Goal: Information Seeking & Learning: Compare options

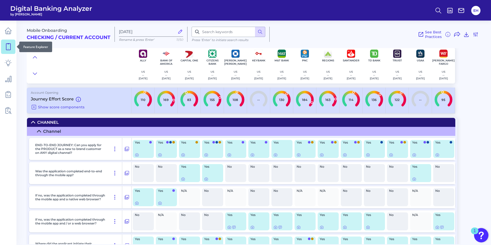
click at [3, 44] on link at bounding box center [8, 47] width 14 height 14
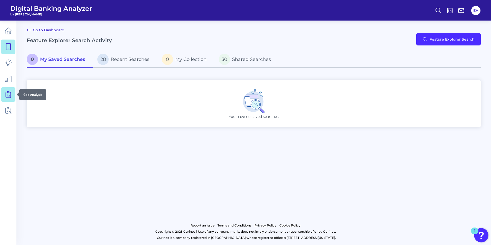
click at [7, 93] on icon at bounding box center [8, 94] width 7 height 7
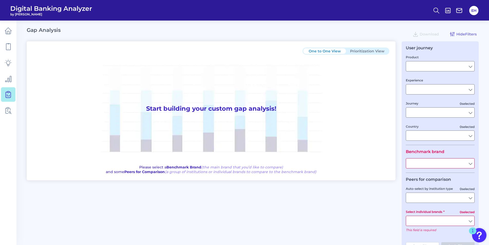
type input "Checking / Current Account"
type input "Mobile Servicing"
type input "Pre-Login Area, New Customer Onboarding, Login & Authentication, Accounts and t…"
type input "[GEOGRAPHIC_DATA]"
type input "Citizens Bank"
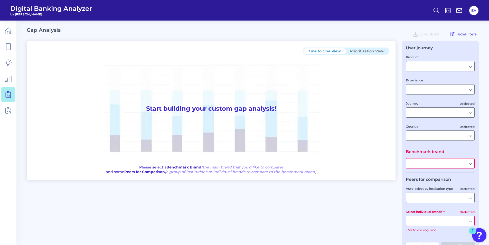
type input "All Select individual brands"
type input "All Journeys"
type input "All Countries"
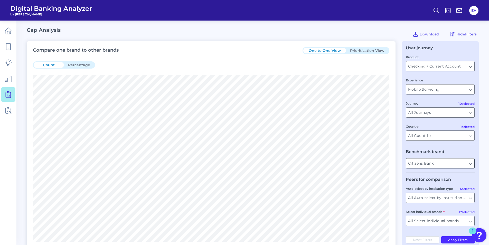
click at [472, 164] on input "Citizens Bank" at bounding box center [440, 163] width 68 height 10
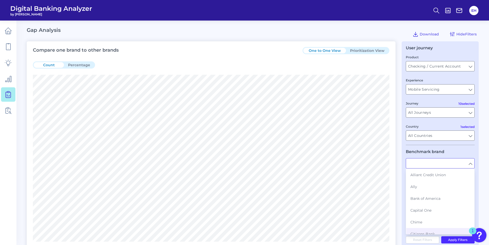
click at [472, 164] on input "text" at bounding box center [440, 163] width 68 height 10
type input "Citizens Bank"
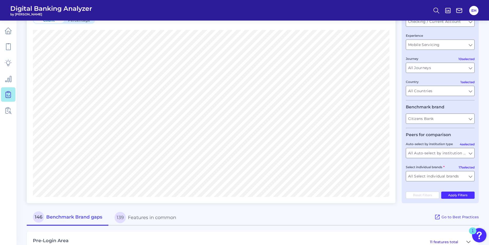
scroll to position [51, 0]
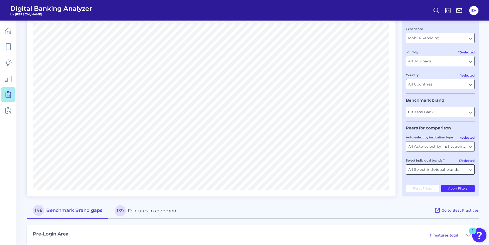
click at [473, 170] on input "All Select individual brands" at bounding box center [440, 170] width 68 height 10
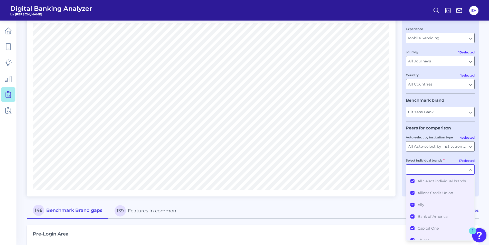
click at [472, 170] on input "Select individual brands" at bounding box center [440, 170] width 68 height 10
type input "All Select individual brands"
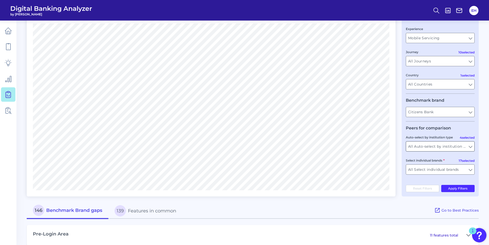
click at [470, 149] on input "All Auto-select by institution types" at bounding box center [440, 147] width 68 height 10
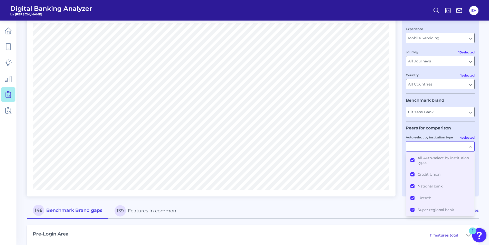
click at [470, 148] on input "Auto-select by institution type" at bounding box center [440, 147] width 68 height 10
type input "All Auto-select by institution types"
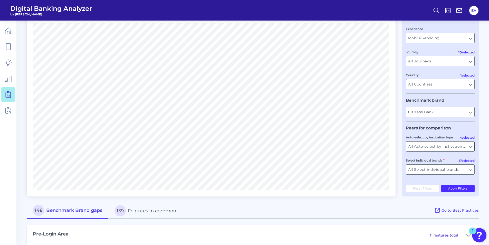
click at [470, 146] on input "All Auto-select by institution types" at bounding box center [440, 147] width 68 height 10
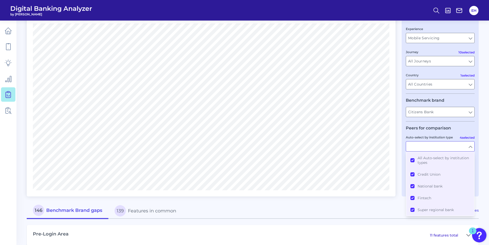
click at [470, 146] on input "Auto-select by institution type" at bounding box center [440, 147] width 68 height 10
type input "All Auto-select by institution types"
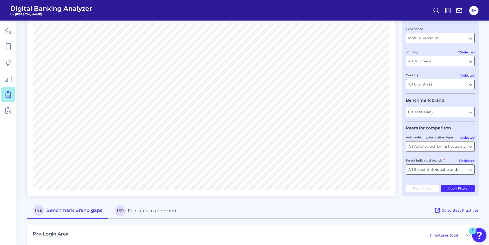
scroll to position [0, 0]
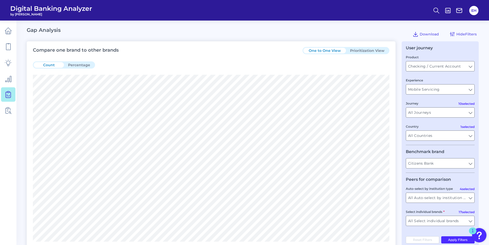
click at [365, 50] on button "Prioritization View" at bounding box center [367, 51] width 43 height 6
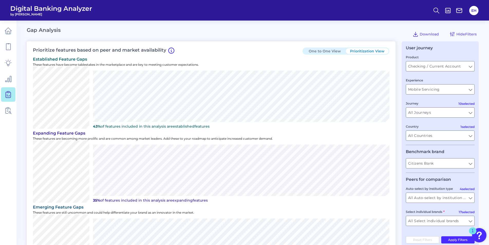
click at [316, 51] on button "One to One View" at bounding box center [324, 51] width 43 height 6
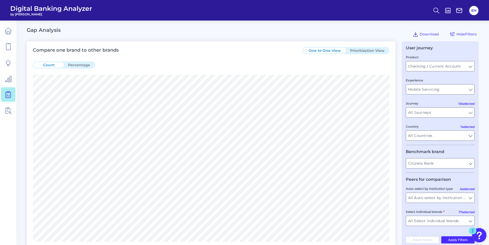
click at [366, 48] on button "Prioritization View" at bounding box center [367, 51] width 43 height 6
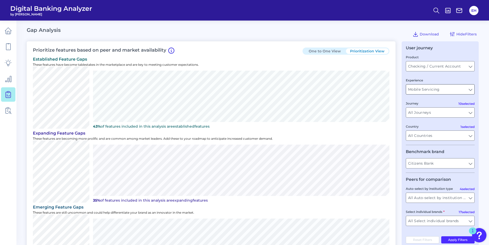
click at [471, 89] on input "Mobile Servicing" at bounding box center [440, 90] width 68 height 10
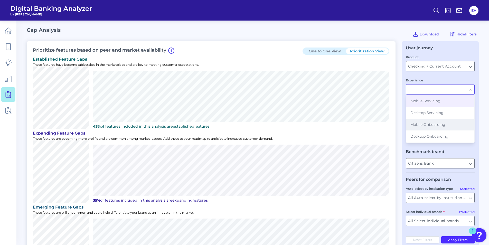
click at [448, 125] on button "Mobile Onboarding" at bounding box center [440, 125] width 68 height 12
type input "Mobile Onboarding"
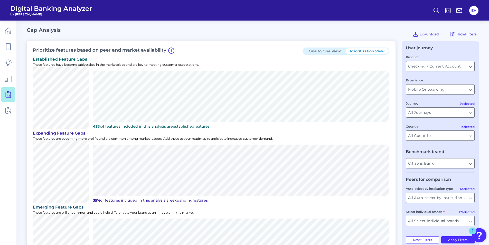
click at [481, 107] on main "Gap Analysis Download Hide Filters Prioritize features based on peer and market…" at bounding box center [244, 244] width 489 height 489
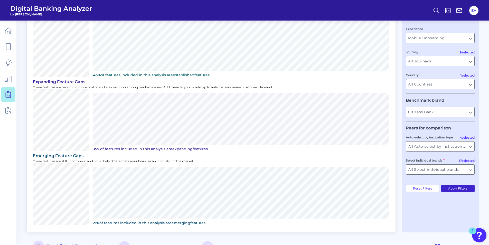
click at [458, 187] on button "Apply Filters" at bounding box center [458, 188] width 34 height 7
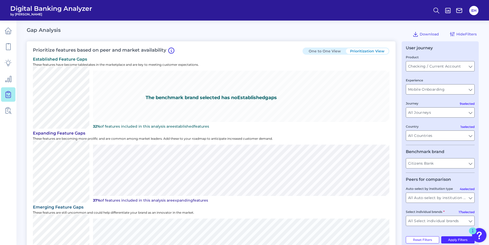
click at [320, 51] on button "One to One View" at bounding box center [324, 51] width 43 height 6
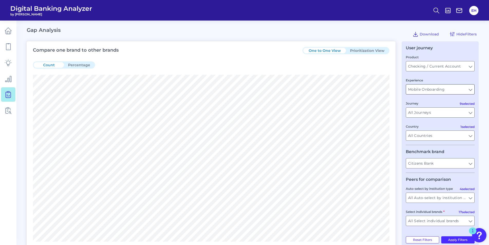
click at [468, 87] on input "Mobile Onboarding" at bounding box center [440, 90] width 68 height 10
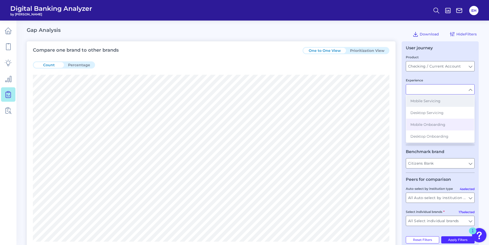
click at [439, 102] on span "Mobile Servicing" at bounding box center [425, 101] width 30 height 5
type input "Mobile Servicing"
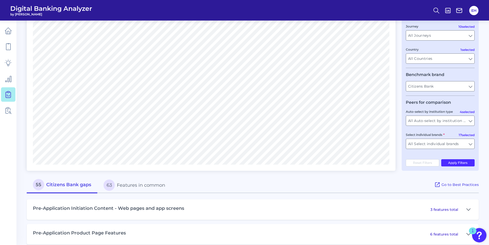
click at [462, 166] on button "Apply Filters" at bounding box center [458, 162] width 34 height 7
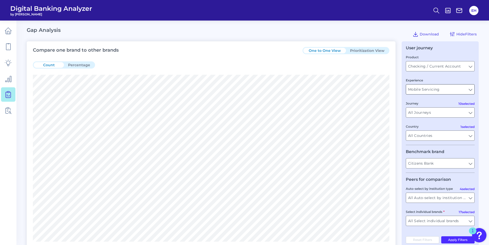
click at [464, 88] on input "Mobile Servicing" at bounding box center [440, 90] width 68 height 10
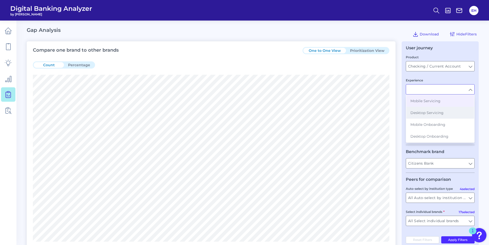
click at [436, 114] on span "Desktop Servicing" at bounding box center [426, 112] width 33 height 5
type input "Desktop Servicing"
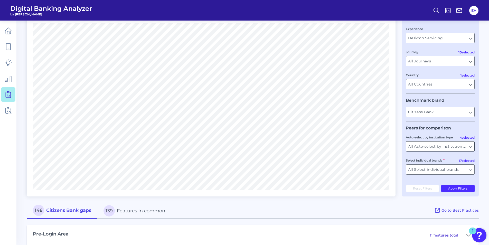
drag, startPoint x: 464, startPoint y: 188, endPoint x: 460, endPoint y: 189, distance: 3.9
click at [464, 188] on button "Apply Filters" at bounding box center [458, 188] width 34 height 7
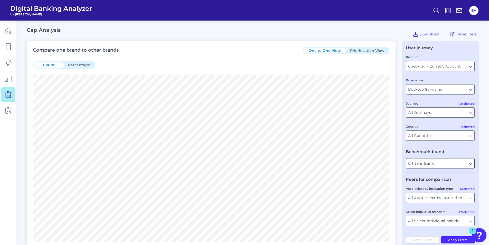
click at [472, 166] on input "Citizens Bank" at bounding box center [440, 163] width 68 height 10
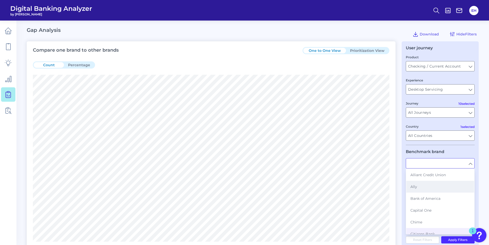
click at [432, 189] on button "Ally" at bounding box center [440, 187] width 68 height 12
type input "Ally"
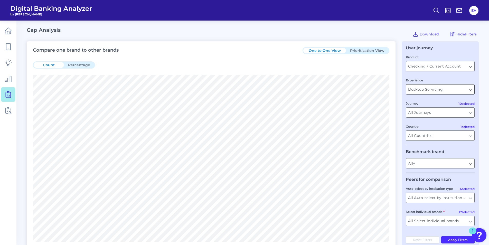
click at [461, 91] on input "Desktop Servicing" at bounding box center [440, 90] width 68 height 10
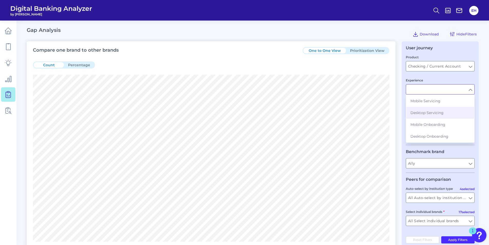
click at [436, 101] on span "Mobile Servicing" at bounding box center [425, 101] width 30 height 5
type input "Mobile Servicing"
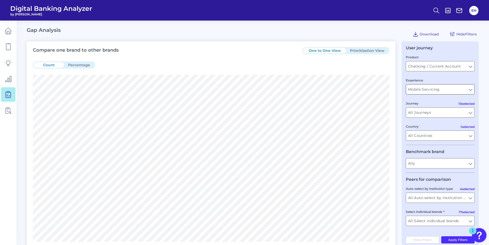
click at [472, 92] on input "Mobile Servicing" at bounding box center [440, 90] width 68 height 10
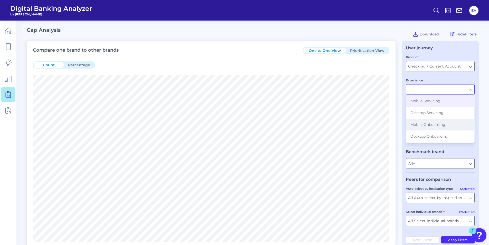
click at [439, 123] on span "Mobile Onboarding" at bounding box center [427, 124] width 35 height 5
type input "Mobile Onboarding"
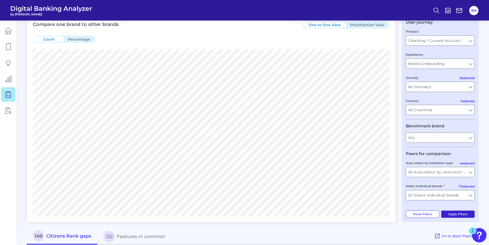
click at [454, 217] on button "Apply Filters" at bounding box center [458, 214] width 34 height 7
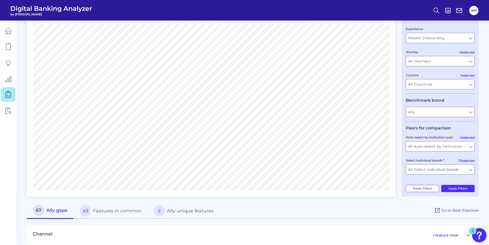
scroll to position [26, 0]
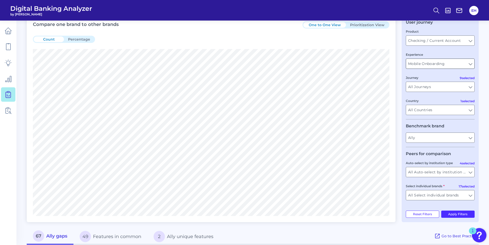
click at [470, 65] on input "Mobile Onboarding" at bounding box center [440, 64] width 68 height 10
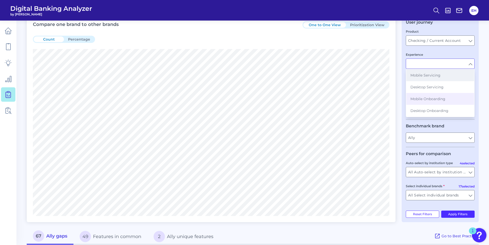
click at [439, 79] on button "Mobile Servicing" at bounding box center [440, 75] width 68 height 12
type input "Mobile Servicing"
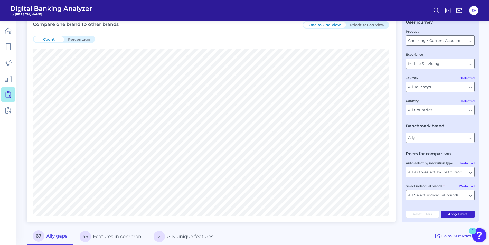
click at [461, 214] on button "Apply Filters" at bounding box center [458, 214] width 34 height 7
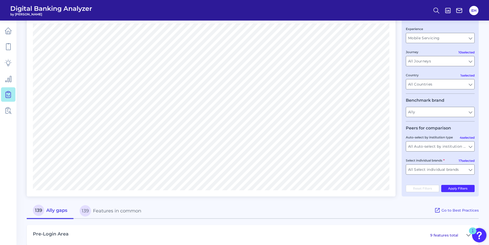
scroll to position [0, 0]
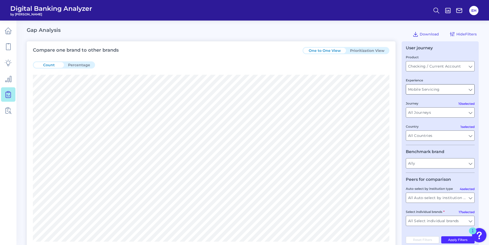
click at [460, 89] on input "Mobile Servicing" at bounding box center [440, 90] width 68 height 10
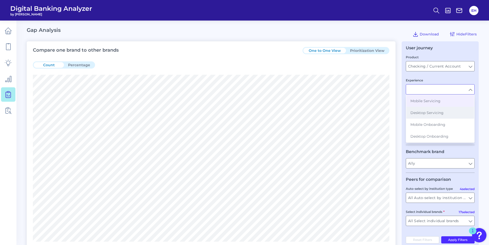
click at [443, 115] on span "Desktop Servicing" at bounding box center [426, 112] width 33 height 5
type input "Desktop Servicing"
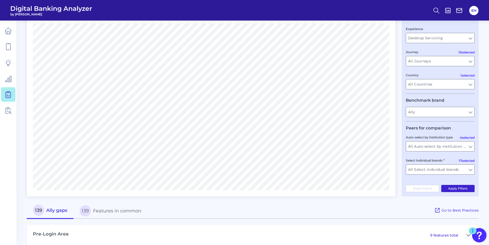
click at [462, 190] on button "Apply Filters" at bounding box center [458, 188] width 34 height 7
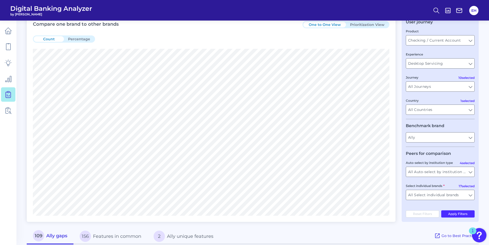
scroll to position [26, 0]
click at [468, 62] on input "Desktop Servicing" at bounding box center [440, 64] width 68 height 10
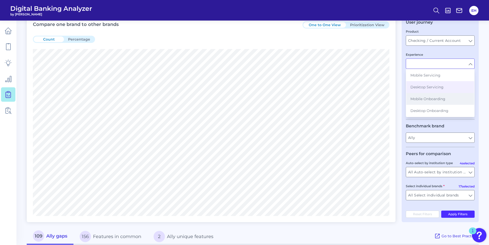
click at [441, 98] on span "Mobile Onboarding" at bounding box center [427, 99] width 35 height 5
type input "Mobile Onboarding"
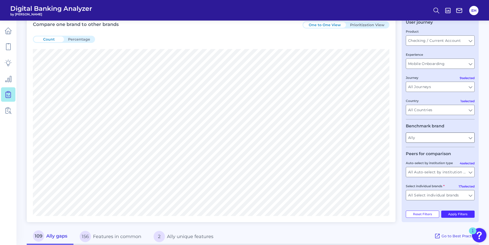
click at [468, 137] on input "Ally" at bounding box center [440, 138] width 68 height 10
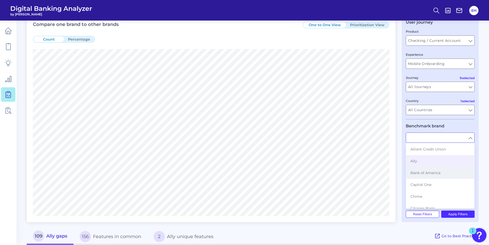
click at [433, 173] on span "Bank of America" at bounding box center [425, 173] width 30 height 5
type input "Bank of America"
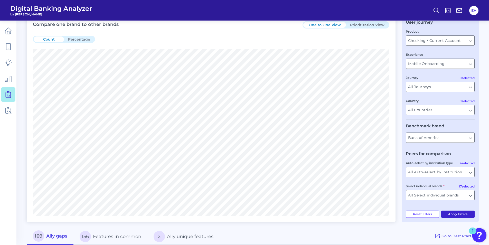
click at [454, 216] on button "Apply Filters" at bounding box center [458, 214] width 34 height 7
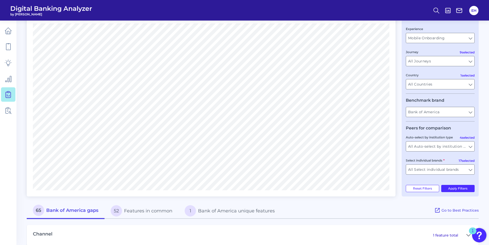
scroll to position [0, 0]
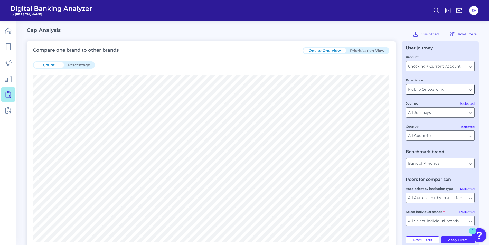
click at [471, 90] on input "Mobile Onboarding" at bounding box center [440, 90] width 68 height 10
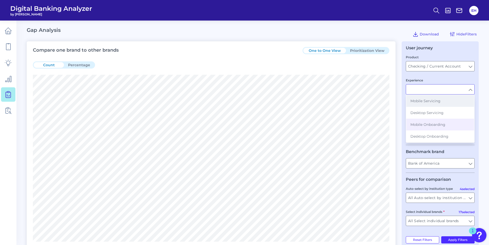
click at [437, 100] on span "Mobile Servicing" at bounding box center [425, 101] width 30 height 5
type input "Mobile Servicing"
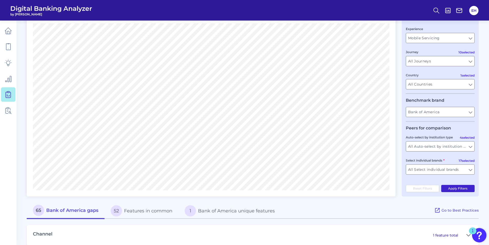
click at [461, 188] on button "Apply Filters" at bounding box center [458, 188] width 34 height 7
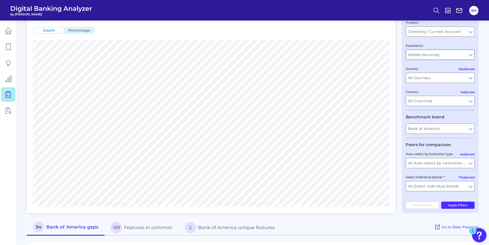
scroll to position [26, 0]
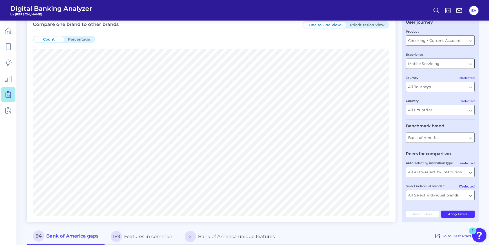
click at [461, 63] on input "Mobile Servicing" at bounding box center [440, 64] width 68 height 10
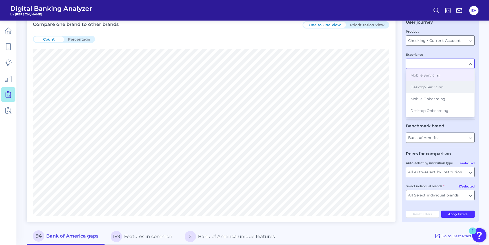
click at [434, 88] on span "Desktop Servicing" at bounding box center [426, 87] width 33 height 5
type input "Desktop Servicing"
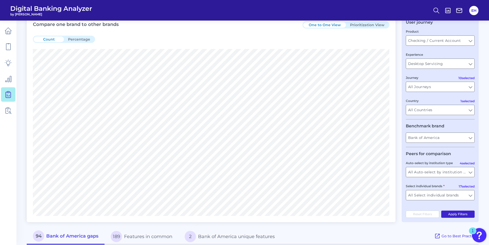
click at [460, 215] on button "Apply Filters" at bounding box center [458, 214] width 34 height 7
click at [461, 215] on button "Apply Filters" at bounding box center [458, 214] width 34 height 7
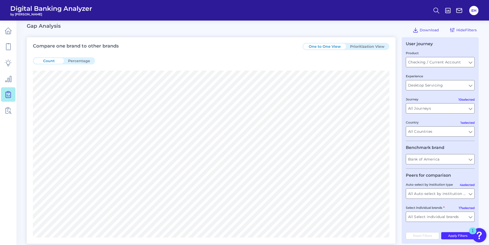
scroll to position [0, 0]
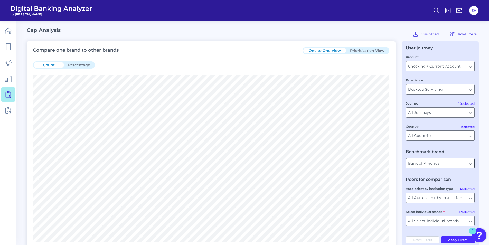
click at [467, 162] on input "Bank of America" at bounding box center [440, 163] width 68 height 10
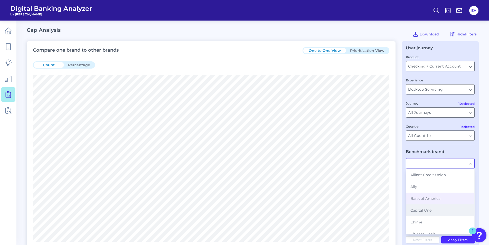
click at [432, 211] on button "Capital One" at bounding box center [440, 210] width 68 height 12
type input "Capital One"
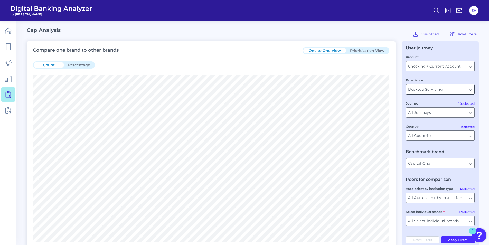
click at [469, 86] on input "Desktop Servicing" at bounding box center [440, 90] width 68 height 10
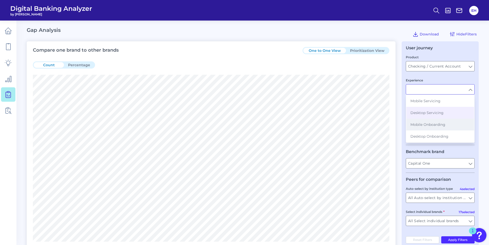
click at [449, 125] on button "Mobile Onboarding" at bounding box center [440, 125] width 68 height 12
type input "Mobile Onboarding"
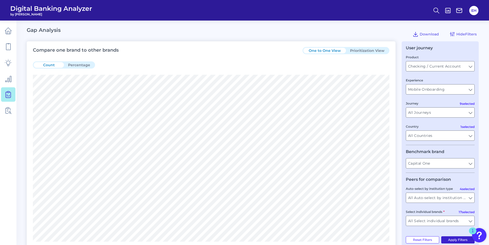
click at [451, 238] on button "Apply Filters" at bounding box center [458, 239] width 34 height 7
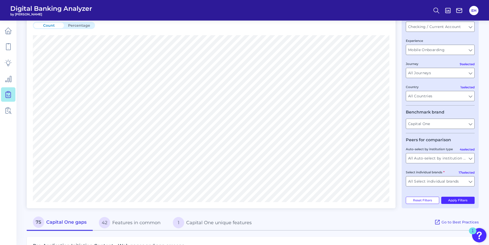
scroll to position [51, 0]
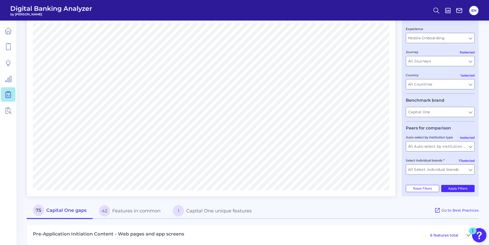
click at [475, 37] on div "User journey Product Checking / Current Account Checking / Current Account Expe…" at bounding box center [440, 93] width 77 height 207
click at [468, 38] on input "Mobile Onboarding" at bounding box center [440, 38] width 68 height 10
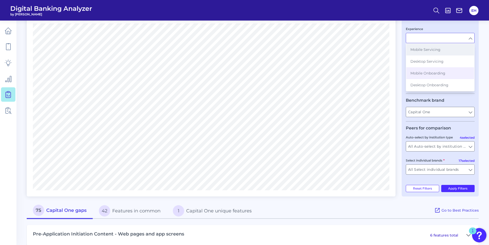
click at [443, 51] on button "Mobile Servicing" at bounding box center [440, 50] width 68 height 12
type input "Mobile Servicing"
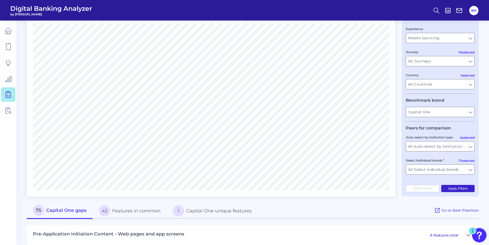
click at [456, 190] on button "Apply Filters" at bounding box center [458, 188] width 34 height 7
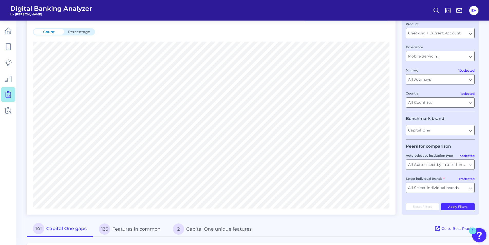
scroll to position [26, 0]
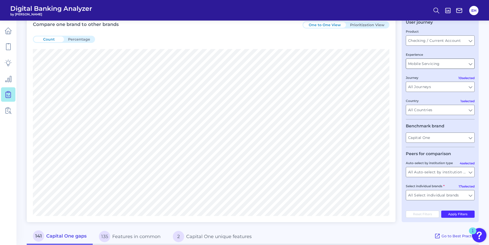
click at [471, 65] on input "Mobile Servicing" at bounding box center [440, 64] width 68 height 10
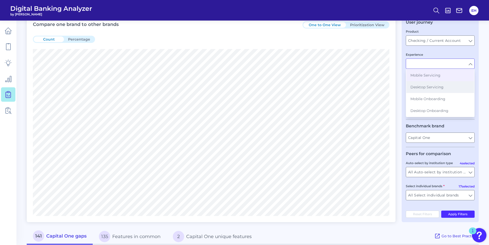
click at [448, 89] on button "Desktop Servicing" at bounding box center [440, 87] width 68 height 12
type input "Desktop Servicing"
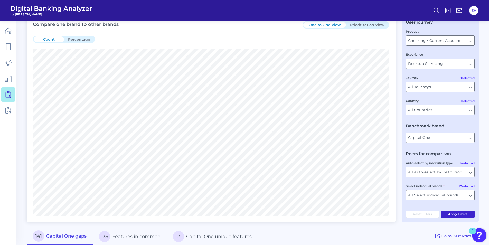
click at [460, 214] on button "Apply Filters" at bounding box center [458, 214] width 34 height 7
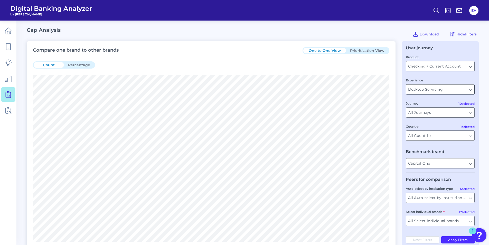
click at [469, 91] on input "Desktop Servicing" at bounding box center [440, 90] width 68 height 10
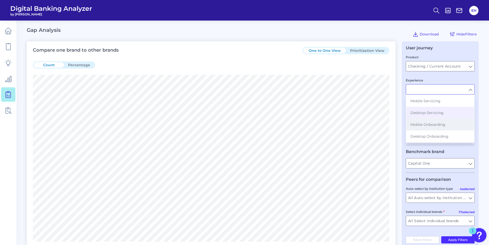
click at [449, 127] on button "Mobile Onboarding" at bounding box center [440, 125] width 68 height 12
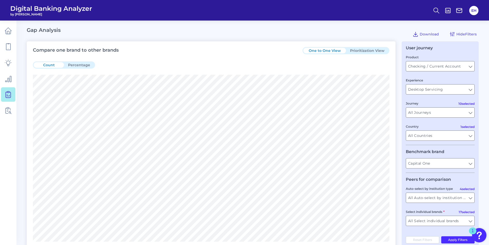
type input "Mobile Onboarding"
click at [452, 164] on input "Capital One" at bounding box center [440, 163] width 68 height 10
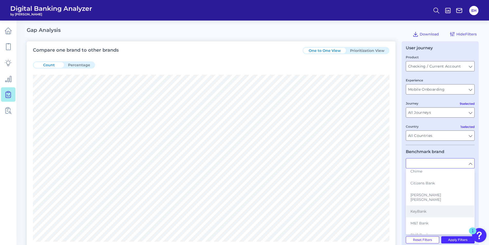
scroll to position [51, 0]
click at [438, 191] on button "[PERSON_NAME] [PERSON_NAME]" at bounding box center [440, 197] width 68 height 16
type input "[PERSON_NAME] [PERSON_NAME]"
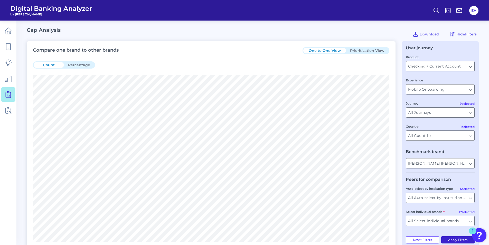
click at [458, 237] on button "Apply Filters" at bounding box center [458, 239] width 34 height 7
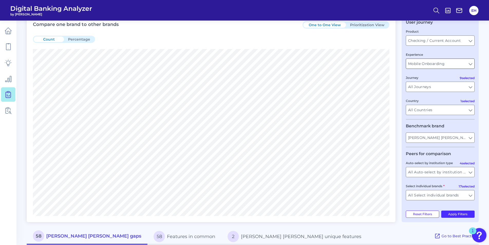
click at [467, 66] on input "Mobile Onboarding" at bounding box center [440, 64] width 68 height 10
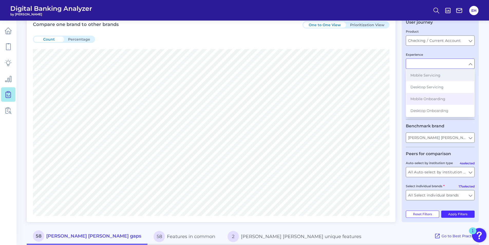
click at [443, 78] on button "Mobile Servicing" at bounding box center [440, 75] width 68 height 12
type input "Mobile Servicing"
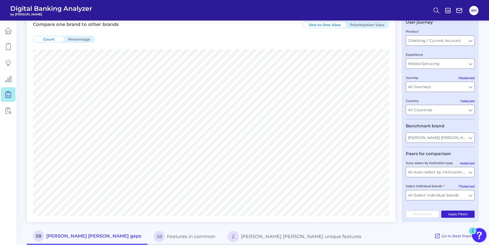
click at [460, 215] on button "Apply Filters" at bounding box center [458, 214] width 34 height 7
click at [469, 67] on input "Mobile Servicing" at bounding box center [440, 64] width 68 height 10
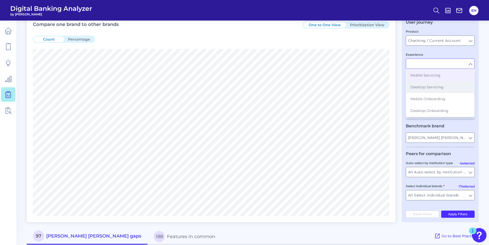
click at [435, 85] on span "Desktop Servicing" at bounding box center [426, 87] width 33 height 5
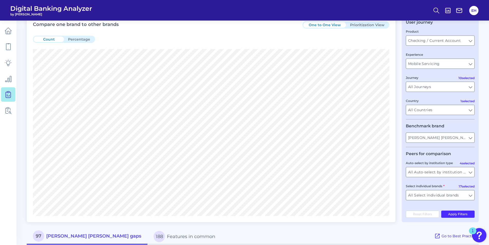
type input "Desktop Servicing"
drag, startPoint x: 465, startPoint y: 215, endPoint x: 454, endPoint y: 215, distance: 10.3
click at [465, 215] on button "Apply Filters" at bounding box center [458, 214] width 34 height 7
click at [464, 135] on input "[PERSON_NAME] [PERSON_NAME]" at bounding box center [440, 138] width 68 height 10
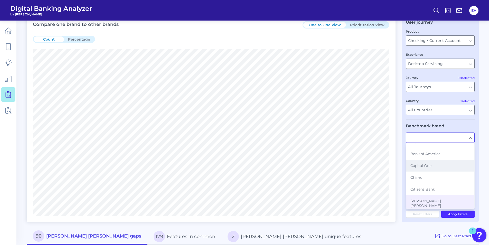
scroll to position [51, 0]
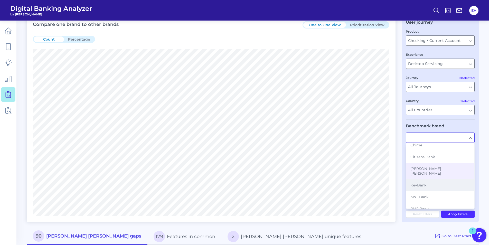
click at [431, 180] on button "KeyBank" at bounding box center [440, 185] width 68 height 12
type input "KeyBank"
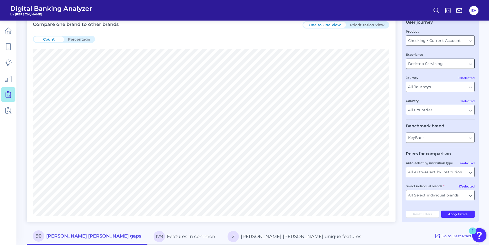
click at [465, 61] on input "Desktop Servicing" at bounding box center [440, 64] width 68 height 10
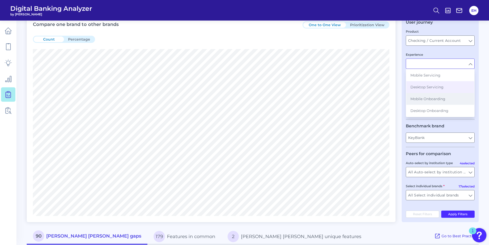
click at [440, 100] on span "Mobile Onboarding" at bounding box center [427, 99] width 35 height 5
type input "Mobile Onboarding"
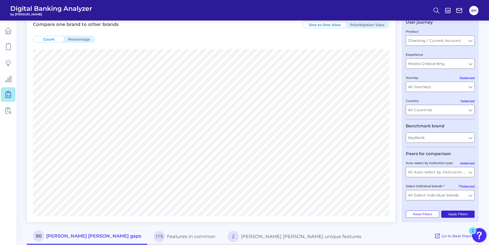
click at [454, 214] on button "Apply Filters" at bounding box center [458, 214] width 34 height 7
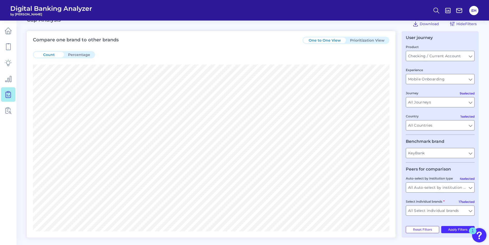
scroll to position [26, 0]
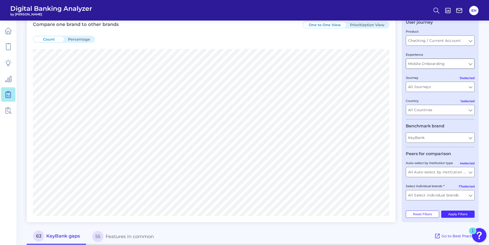
click at [468, 65] on input "Mobile Onboarding" at bounding box center [440, 64] width 68 height 10
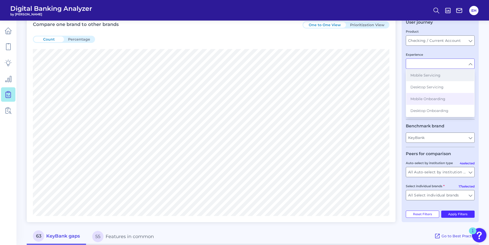
click at [444, 78] on button "Mobile Servicing" at bounding box center [440, 75] width 68 height 12
type input "Mobile Servicing"
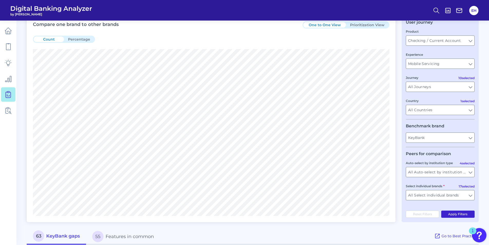
click at [461, 214] on button "Apply Filters" at bounding box center [458, 214] width 34 height 7
click at [468, 67] on input "Mobile Servicing" at bounding box center [440, 64] width 68 height 10
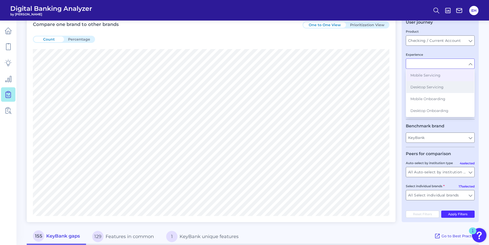
click at [443, 87] on button "Desktop Servicing" at bounding box center [440, 87] width 68 height 12
type input "Desktop Servicing"
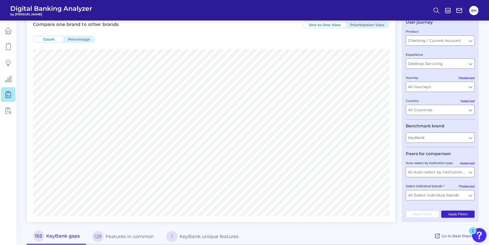
click at [458, 214] on button "Apply Filters" at bounding box center [458, 214] width 34 height 7
click at [469, 63] on input "Desktop Servicing" at bounding box center [440, 64] width 68 height 10
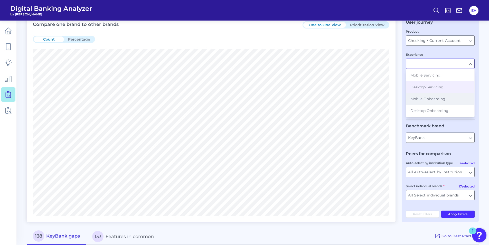
click at [444, 96] on button "Mobile Onboarding" at bounding box center [440, 99] width 68 height 12
type input "Mobile Onboarding"
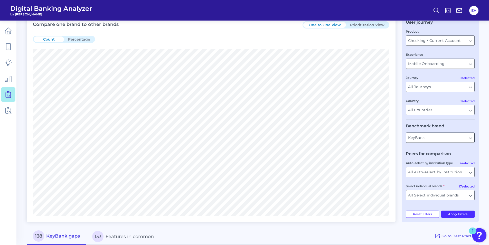
click at [473, 139] on input "KeyBank" at bounding box center [440, 138] width 68 height 10
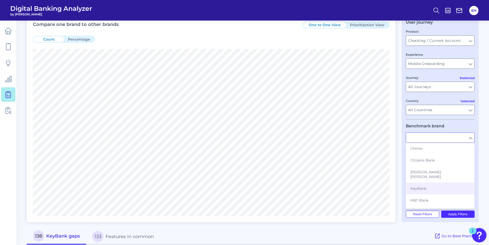
scroll to position [51, 0]
click at [436, 195] on button "M&T Bank" at bounding box center [440, 197] width 68 height 12
type input "M&T Bank"
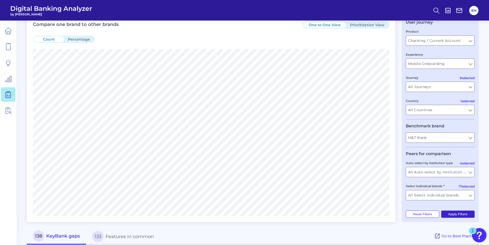
click at [463, 215] on button "Apply Filters" at bounding box center [458, 214] width 34 height 7
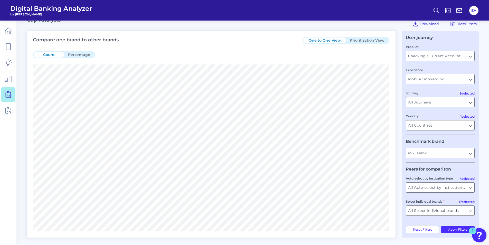
scroll to position [26, 0]
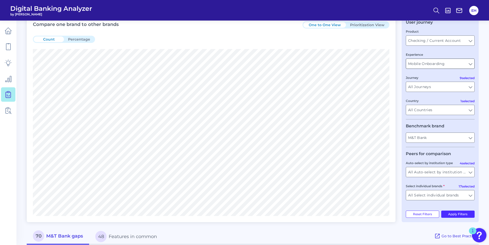
click at [470, 66] on input "Mobile Onboarding" at bounding box center [440, 64] width 68 height 10
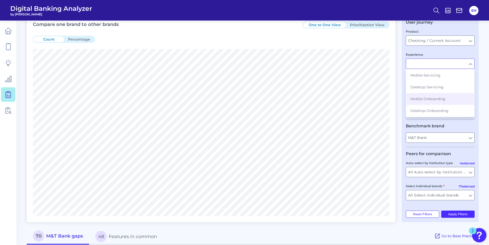
click at [470, 66] on input "Experience" at bounding box center [440, 64] width 68 height 10
type input "Mobile Onboarding"
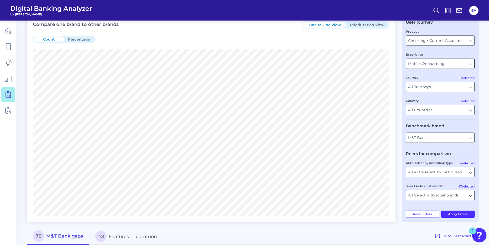
click at [470, 66] on input "Mobile Onboarding" at bounding box center [440, 64] width 68 height 10
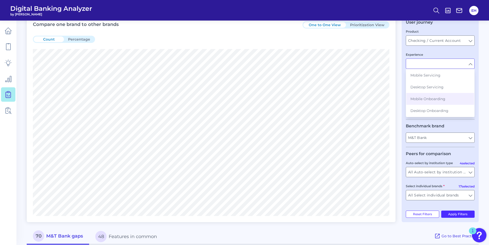
click at [470, 66] on input "Experience" at bounding box center [440, 64] width 68 height 10
type input "Mobile Onboarding"
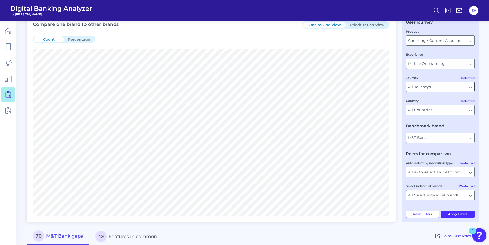
click at [472, 87] on input "All Journeys" at bounding box center [440, 87] width 68 height 10
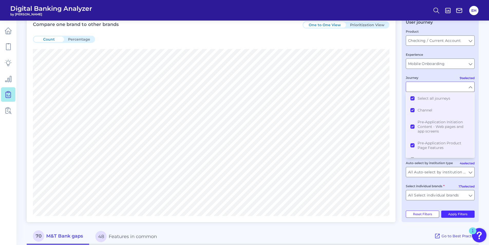
click at [472, 87] on input "Journey" at bounding box center [440, 87] width 68 height 10
type input "All Journeys"
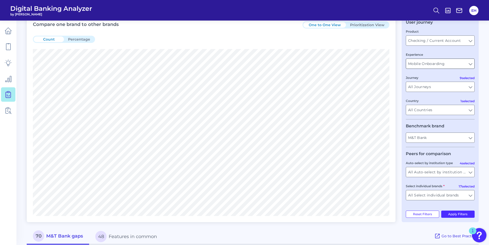
click at [470, 62] on input "Mobile Onboarding" at bounding box center [440, 64] width 68 height 10
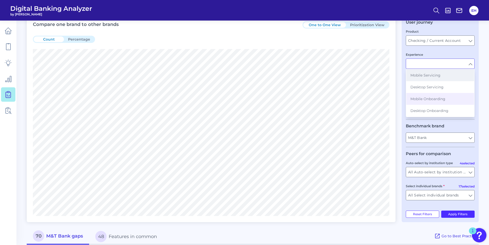
click at [442, 72] on button "Mobile Servicing" at bounding box center [440, 75] width 68 height 12
type input "Mobile Servicing"
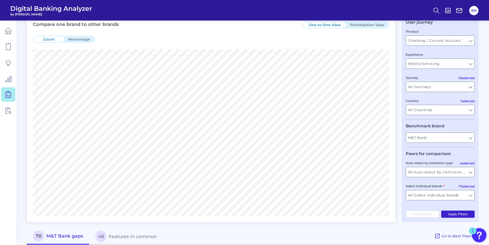
click at [460, 213] on button "Apply Filters" at bounding box center [458, 214] width 34 height 7
click at [465, 66] on input "Mobile Servicing" at bounding box center [440, 64] width 68 height 10
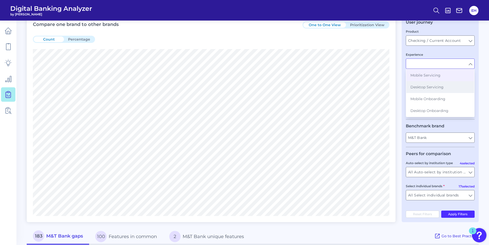
click at [446, 89] on button "Desktop Servicing" at bounding box center [440, 87] width 68 height 12
type input "Desktop Servicing"
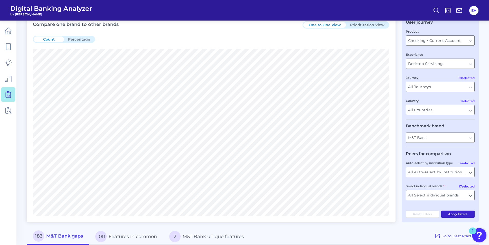
click at [462, 216] on button "Apply Filters" at bounding box center [458, 214] width 34 height 7
click at [466, 63] on input "Desktop Servicing" at bounding box center [440, 64] width 68 height 10
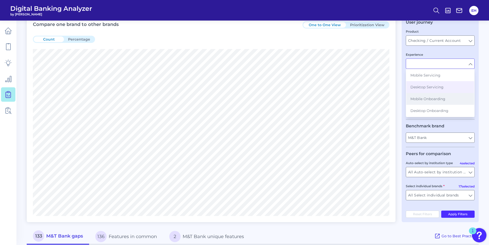
click at [447, 95] on button "Mobile Onboarding" at bounding box center [440, 99] width 68 height 12
type input "Mobile Onboarding"
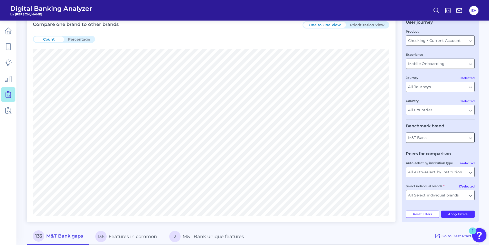
click at [469, 136] on input "M&T Bank" at bounding box center [440, 138] width 68 height 10
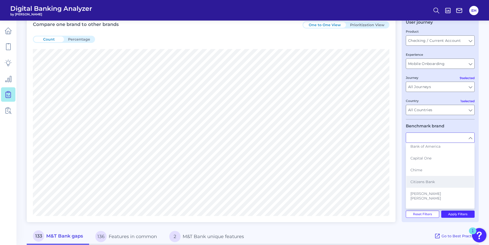
scroll to position [51, 0]
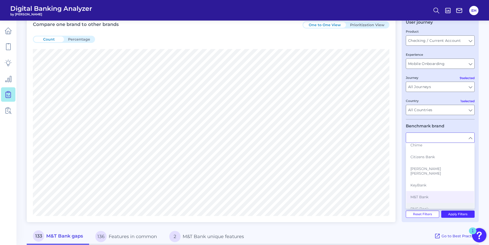
click at [427, 207] on span "PNC Bank" at bounding box center [419, 209] width 18 height 5
type input "PNC Bank"
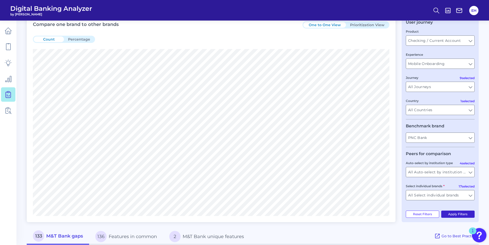
click at [467, 213] on button "Apply Filters" at bounding box center [458, 214] width 34 height 7
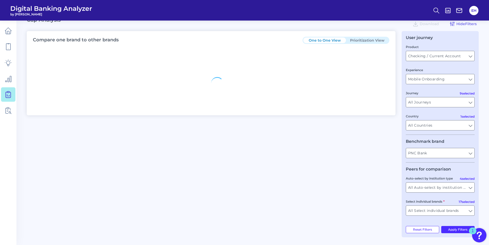
scroll to position [26, 0]
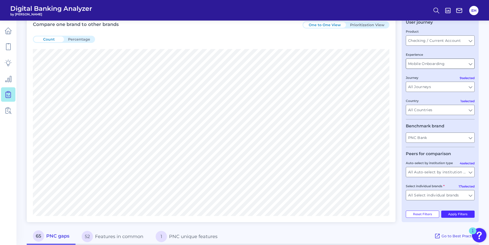
click at [469, 65] on input "Mobile Onboarding" at bounding box center [440, 64] width 68 height 10
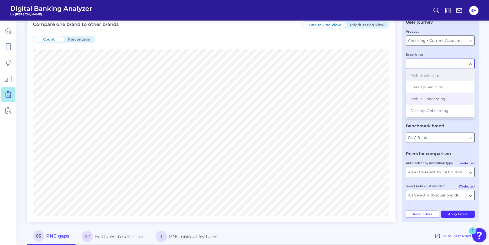
click at [447, 78] on button "Mobile Servicing" at bounding box center [440, 75] width 68 height 12
type input "Mobile Servicing"
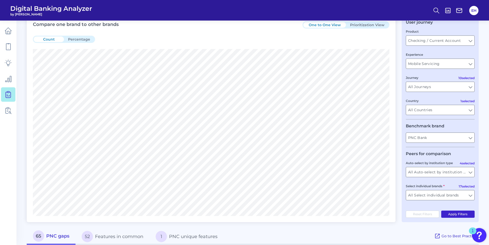
click at [463, 213] on button "Apply Filters" at bounding box center [458, 214] width 34 height 7
click at [472, 66] on input "Mobile Servicing" at bounding box center [440, 64] width 68 height 10
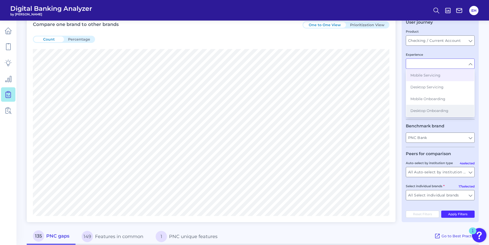
click at [446, 109] on span "Desktop Onboarding" at bounding box center [429, 110] width 38 height 5
type input "Desktop Onboarding"
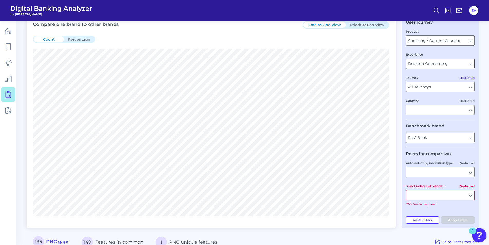
click at [467, 63] on input "Desktop Onboarding" at bounding box center [440, 64] width 68 height 10
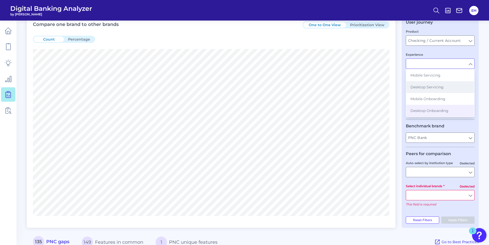
click at [457, 90] on button "Desktop Servicing" at bounding box center [440, 87] width 68 height 12
type input "Desktop Servicing"
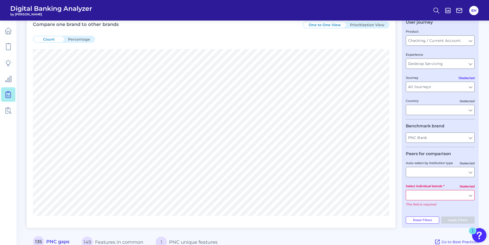
click at [482, 110] on main "Gap Analysis Download Hide Filters Compare one brand to other brands One to One…" at bounding box center [244, 240] width 489 height 532
click at [471, 171] on input "All Auto-select by institution types" at bounding box center [440, 172] width 68 height 10
click at [470, 174] on input "Auto-select by institution type" at bounding box center [440, 172] width 68 height 10
type input "All Auto-select by institution types"
click at [482, 170] on main "Gap Analysis Download Hide Filters Compare one brand to other brands One to One…" at bounding box center [244, 240] width 489 height 532
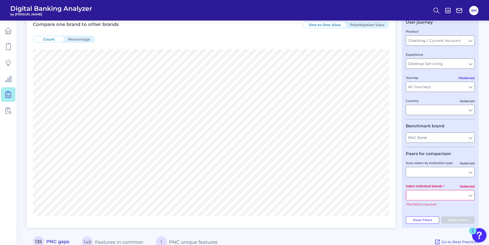
click at [465, 193] on input "All Select individual brands" at bounding box center [440, 195] width 68 height 10
click at [469, 194] on input "Select individual brands" at bounding box center [440, 195] width 68 height 10
type input "All Select individual brands"
click at [470, 65] on input "Desktop Servicing" at bounding box center [440, 64] width 68 height 10
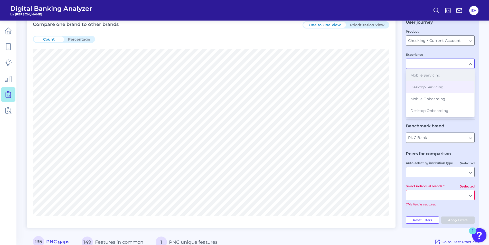
click at [445, 76] on button "Mobile Servicing" at bounding box center [440, 75] width 68 height 12
type input "Mobile Servicing"
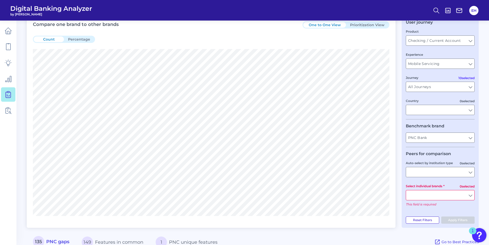
click at [433, 222] on button "Reset Filters" at bounding box center [422, 220] width 33 height 7
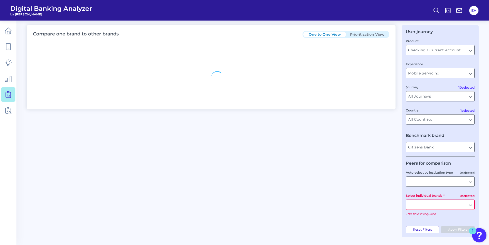
type input "All Countries"
type input "Citizens Bank"
type input "All Select individual brands"
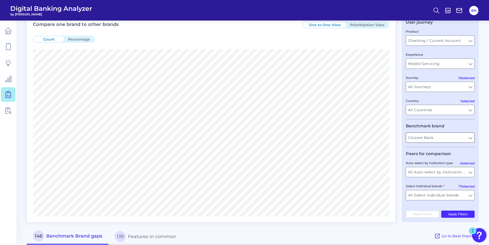
click at [469, 138] on input "Citizens Bank" at bounding box center [440, 138] width 68 height 10
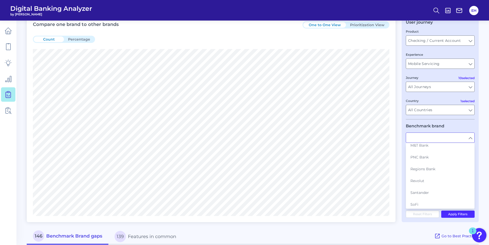
scroll to position [103, 0]
click at [439, 157] on button "PNC Bank" at bounding box center [440, 158] width 68 height 12
type input "PNC Bank"
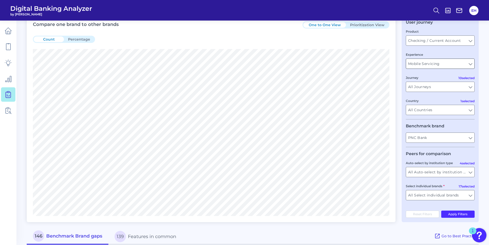
click at [471, 65] on input "Mobile Servicing" at bounding box center [440, 64] width 68 height 10
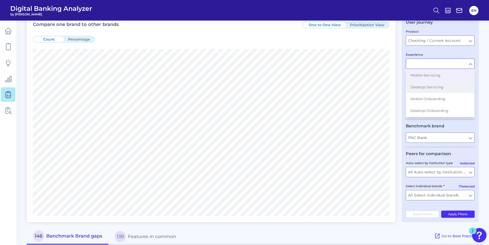
click at [447, 89] on button "Desktop Servicing" at bounding box center [440, 87] width 68 height 12
type input "Desktop Servicing"
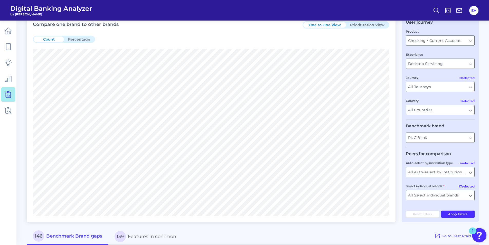
click at [482, 116] on main "Gap Analysis Download Hide Filters Compare one brand to other brands One to One…" at bounding box center [244, 225] width 489 height 502
click at [458, 215] on button "Apply Filters" at bounding box center [458, 214] width 34 height 7
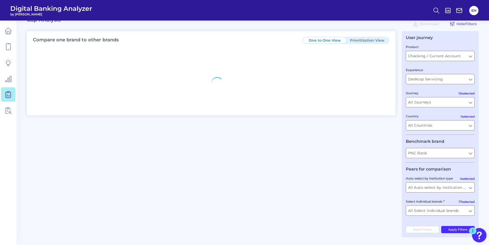
scroll to position [26, 0]
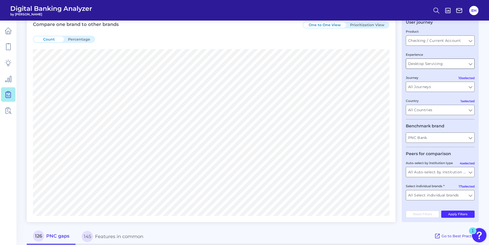
click at [467, 66] on input "Desktop Servicing" at bounding box center [440, 64] width 68 height 10
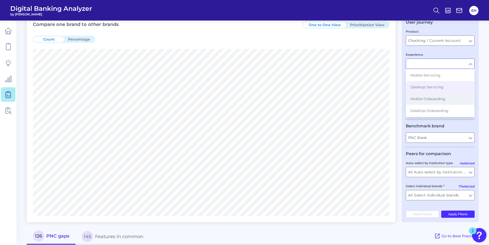
click at [447, 102] on button "Mobile Onboarding" at bounding box center [440, 99] width 68 height 12
type input "Mobile Onboarding"
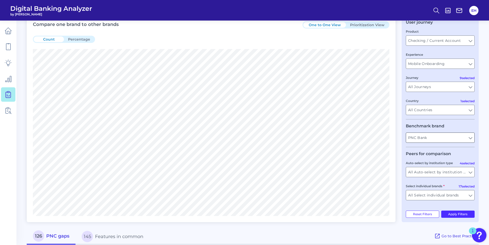
click at [467, 135] on input "PNC Bank" at bounding box center [440, 138] width 68 height 10
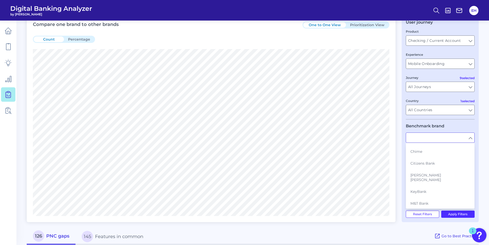
scroll to position [77, 0]
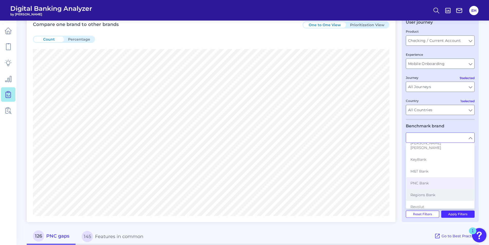
click at [432, 195] on button "Regions Bank" at bounding box center [440, 195] width 68 height 12
type input "Regions Bank"
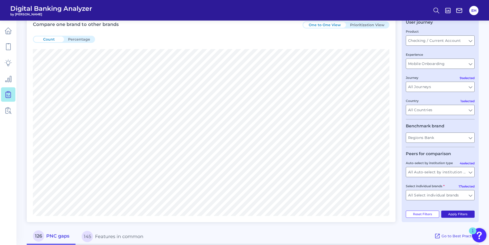
click at [459, 214] on button "Apply Filters" at bounding box center [458, 214] width 34 height 7
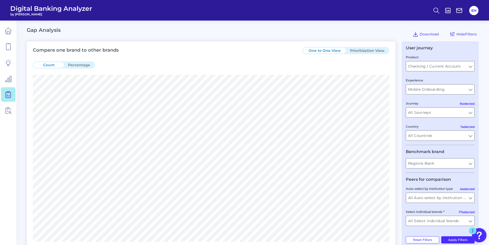
scroll to position [26, 0]
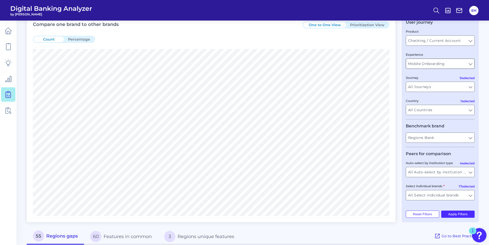
click at [470, 64] on input "Mobile Onboarding" at bounding box center [440, 64] width 68 height 10
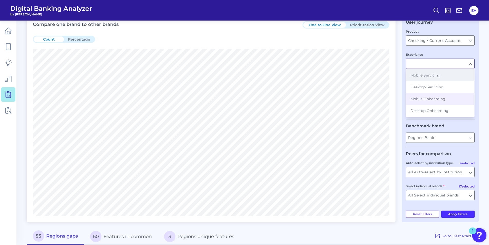
click at [444, 74] on button "Mobile Servicing" at bounding box center [440, 75] width 68 height 12
type input "Mobile Servicing"
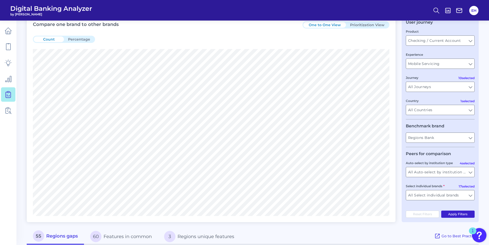
click at [465, 215] on button "Apply Filters" at bounding box center [458, 214] width 34 height 7
click at [467, 66] on input "Mobile Servicing" at bounding box center [440, 64] width 68 height 10
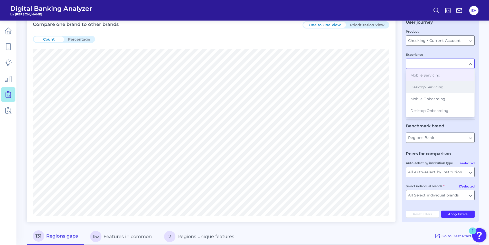
click at [438, 92] on button "Desktop Servicing" at bounding box center [440, 87] width 68 height 12
type input "Desktop Servicing"
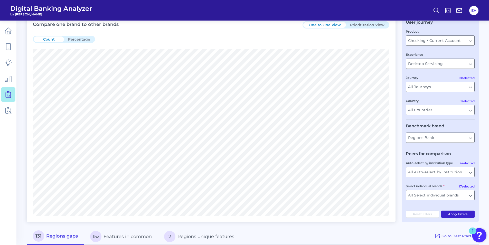
click at [464, 214] on button "Apply Filters" at bounding box center [458, 214] width 34 height 7
click at [472, 65] on input "Desktop Servicing" at bounding box center [440, 64] width 68 height 10
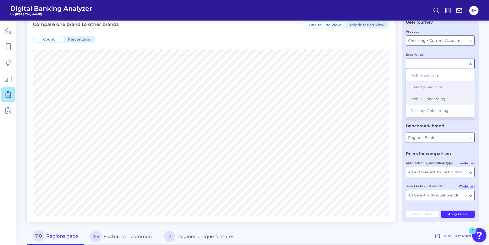
click at [447, 97] on button "Mobile Onboarding" at bounding box center [440, 99] width 68 height 12
type input "Mobile Onboarding"
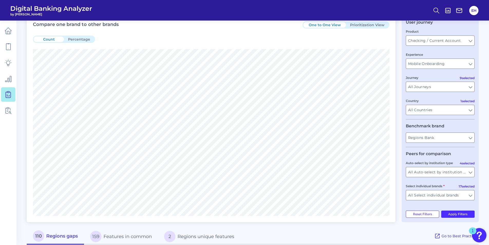
click at [479, 92] on main "Gap Analysis Download Hide Filters Compare one brand to other brands One to One…" at bounding box center [244, 225] width 489 height 502
click at [471, 138] on input "Regions Bank" at bounding box center [440, 138] width 68 height 10
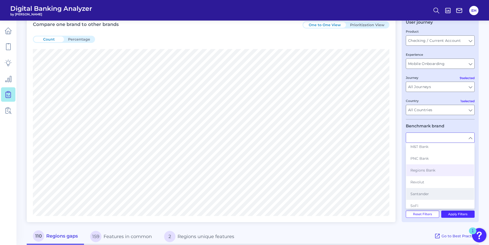
scroll to position [103, 0]
click at [438, 191] on button "Santander" at bounding box center [440, 193] width 68 height 12
type input "Santander"
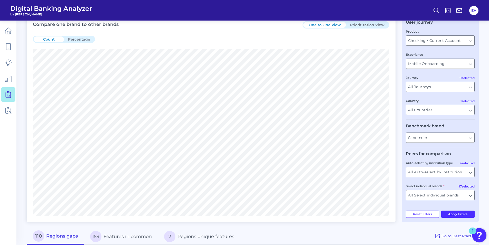
click at [484, 181] on main "Gap Analysis Download Hide Filters Compare one brand to other brands One to One…" at bounding box center [244, 225] width 489 height 502
click at [463, 213] on button "Apply Filters" at bounding box center [458, 214] width 34 height 7
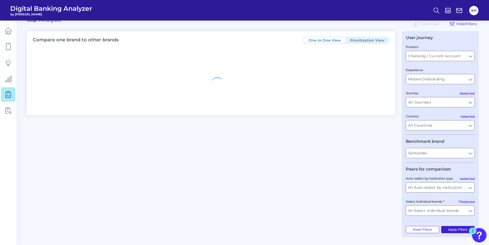
scroll to position [26, 0]
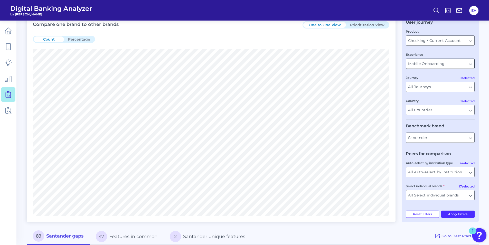
click at [464, 62] on input "Mobile Onboarding" at bounding box center [440, 64] width 68 height 10
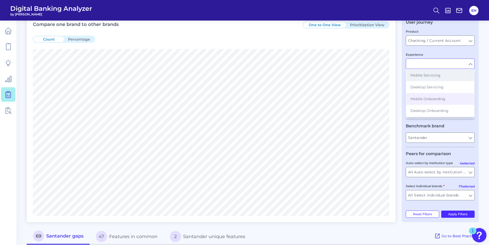
click at [444, 78] on button "Mobile Servicing" at bounding box center [440, 75] width 68 height 12
type input "Mobile Servicing"
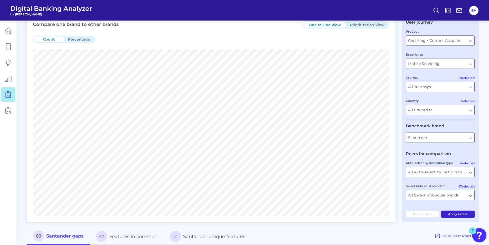
click at [467, 213] on button "Apply Filters" at bounding box center [458, 214] width 34 height 7
click at [464, 66] on input "Mobile Servicing" at bounding box center [440, 64] width 68 height 10
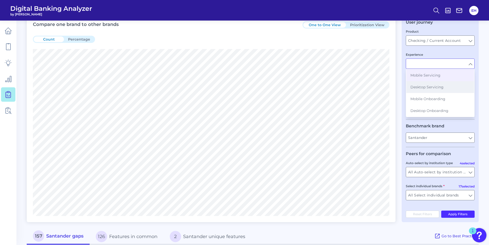
click at [450, 88] on button "Desktop Servicing" at bounding box center [440, 87] width 68 height 12
type input "Desktop Servicing"
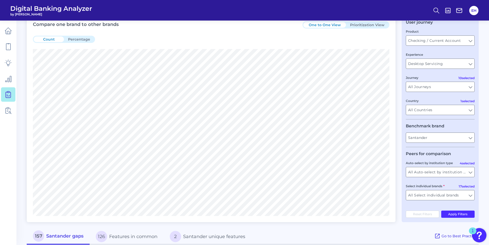
drag, startPoint x: 460, startPoint y: 211, endPoint x: 463, endPoint y: 172, distance: 39.1
click at [460, 212] on button "Apply Filters" at bounding box center [458, 214] width 34 height 7
click at [470, 63] on input "Desktop Servicing" at bounding box center [440, 64] width 68 height 10
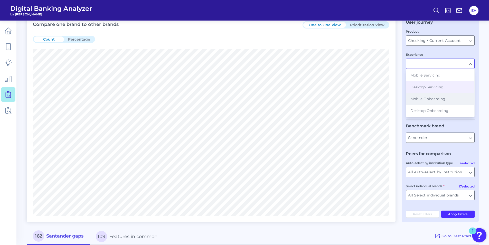
click at [447, 95] on button "Mobile Onboarding" at bounding box center [440, 99] width 68 height 12
type input "Mobile Onboarding"
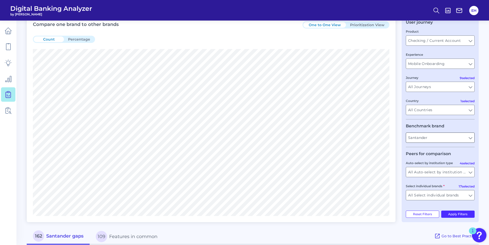
click at [468, 140] on input "Santander" at bounding box center [440, 138] width 68 height 10
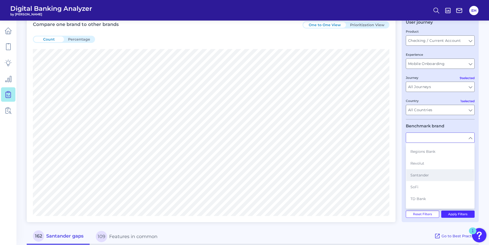
scroll to position [128, 0]
click at [428, 185] on button "TD Bank" at bounding box center [440, 191] width 68 height 12
type input "TD Bank"
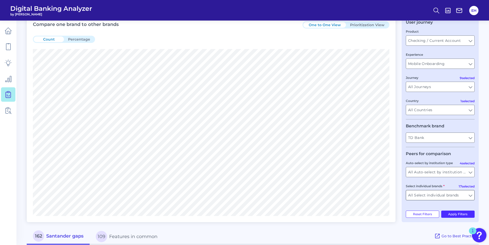
click at [458, 213] on button "Apply Filters" at bounding box center [458, 214] width 34 height 7
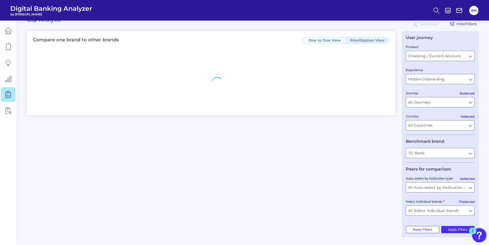
scroll to position [26, 0]
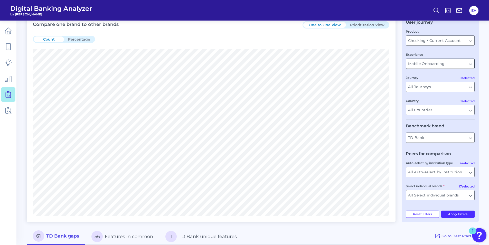
click at [469, 63] on input "Mobile Onboarding" at bounding box center [440, 64] width 68 height 10
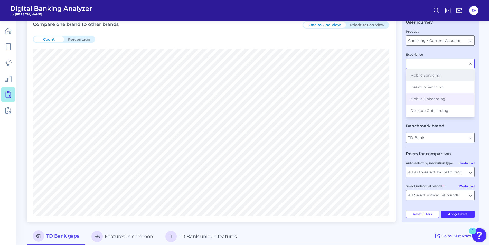
click at [450, 78] on button "Mobile Servicing" at bounding box center [440, 75] width 68 height 12
type input "Mobile Servicing"
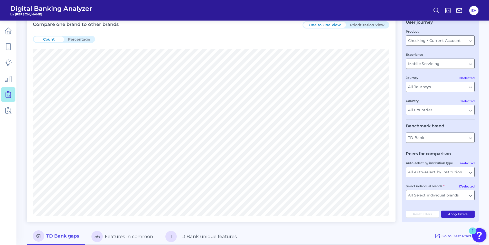
click at [461, 214] on button "Apply Filters" at bounding box center [458, 214] width 34 height 7
click at [472, 63] on input "Mobile Servicing" at bounding box center [440, 64] width 68 height 10
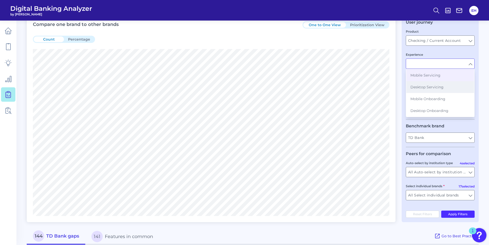
click at [442, 85] on span "Desktop Servicing" at bounding box center [426, 87] width 33 height 5
type input "Desktop Servicing"
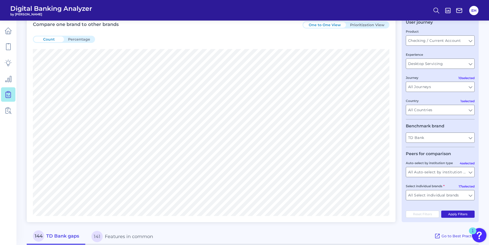
click at [460, 217] on button "Apply Filters" at bounding box center [458, 214] width 34 height 7
click at [468, 63] on input "Desktop Servicing" at bounding box center [440, 64] width 68 height 10
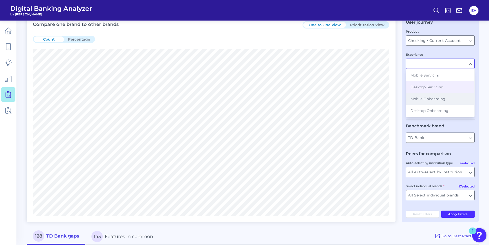
click at [448, 97] on button "Mobile Onboarding" at bounding box center [440, 99] width 68 height 12
type input "Mobile Onboarding"
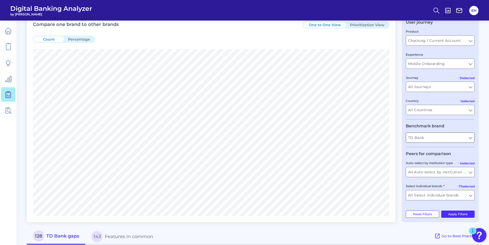
click at [468, 140] on input "TD Bank" at bounding box center [440, 138] width 68 height 10
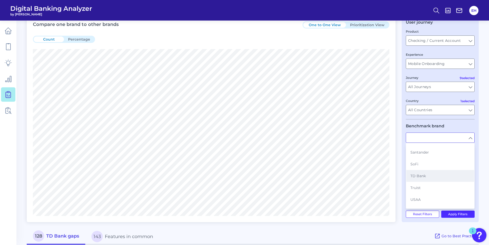
scroll to position [148, 0]
click at [426, 181] on button "Truist" at bounding box center [440, 183] width 68 height 12
type input "Truist"
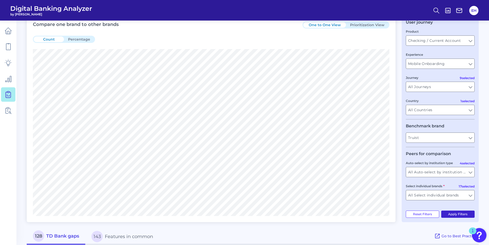
click at [462, 214] on button "Apply Filters" at bounding box center [458, 214] width 34 height 7
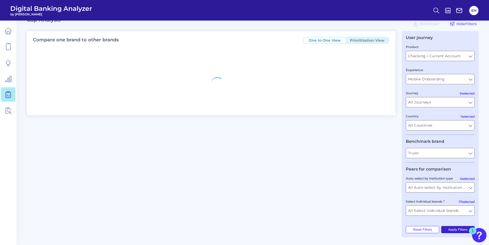
scroll to position [26, 0]
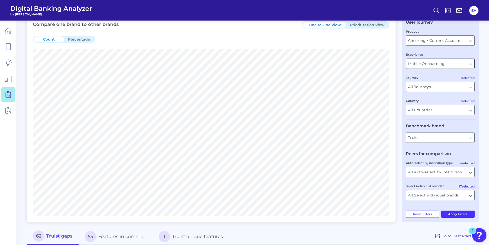
click at [460, 67] on input "Mobile Onboarding" at bounding box center [440, 64] width 68 height 10
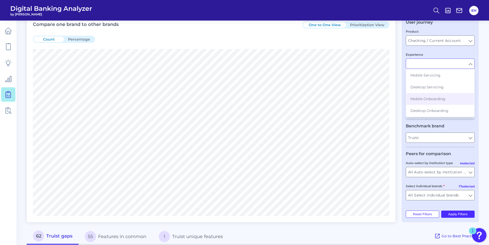
click at [446, 78] on button "Mobile Servicing" at bounding box center [440, 75] width 68 height 12
type input "Mobile Servicing"
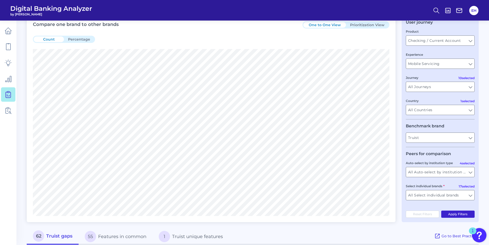
click at [462, 215] on button "Apply Filters" at bounding box center [458, 214] width 34 height 7
click at [467, 64] on input "Mobile Servicing" at bounding box center [440, 64] width 68 height 10
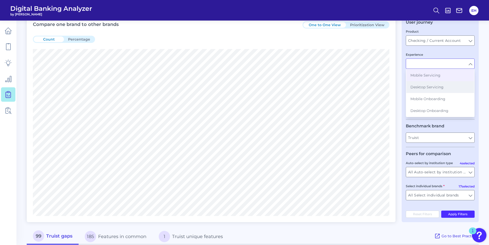
click at [430, 86] on span "Desktop Servicing" at bounding box center [426, 87] width 33 height 5
type input "Desktop Servicing"
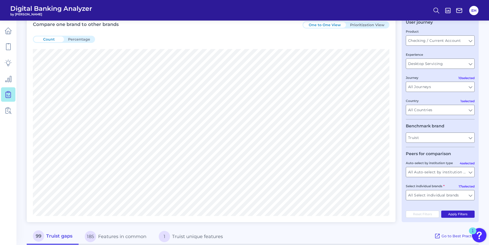
click at [466, 215] on button "Apply Filters" at bounding box center [458, 214] width 34 height 7
click at [467, 64] on input "Desktop Servicing" at bounding box center [440, 64] width 68 height 10
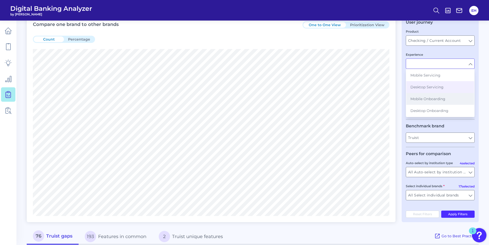
click at [447, 95] on button "Mobile Onboarding" at bounding box center [440, 99] width 68 height 12
type input "Mobile Onboarding"
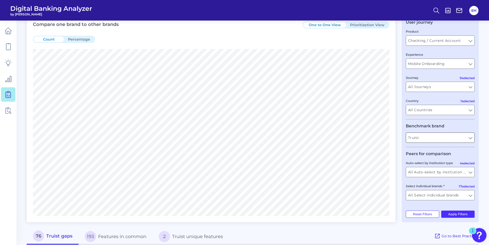
click at [473, 136] on input "Truist" at bounding box center [440, 138] width 68 height 10
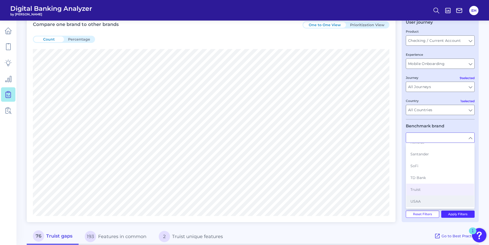
scroll to position [148, 0]
click at [438, 194] on button "USAA" at bounding box center [440, 195] width 68 height 12
type input "USAA"
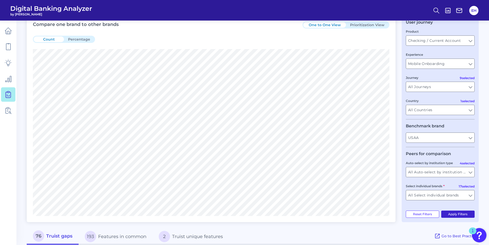
click at [458, 215] on button "Apply Filters" at bounding box center [458, 214] width 34 height 7
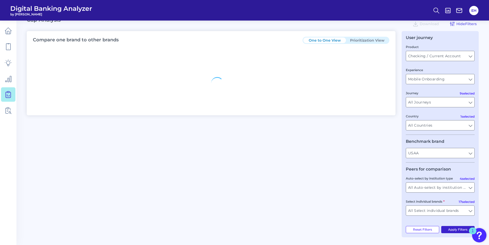
scroll to position [26, 0]
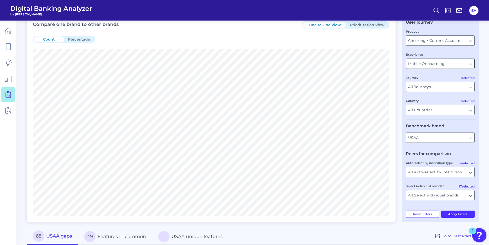
click at [466, 65] on input "Mobile Onboarding" at bounding box center [440, 64] width 68 height 10
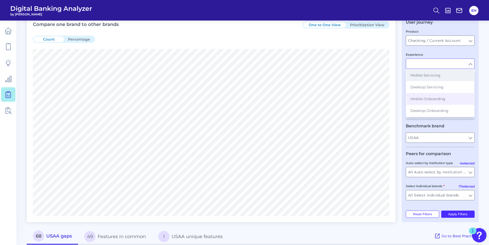
click at [442, 77] on button "Mobile Servicing" at bounding box center [440, 75] width 68 height 12
type input "Mobile Servicing"
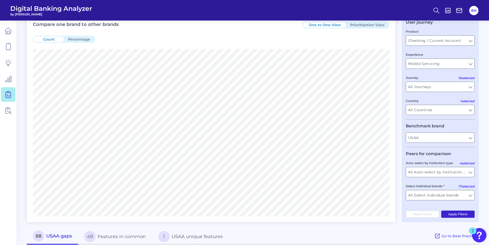
click at [461, 215] on button "Apply Filters" at bounding box center [458, 214] width 34 height 7
click at [467, 136] on input "USAA" at bounding box center [440, 138] width 68 height 10
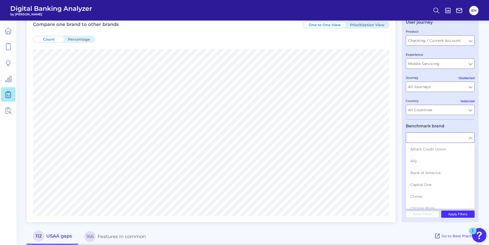
click at [477, 129] on div "User journey Product Checking / Current Account Checking / Current Account Expe…" at bounding box center [440, 119] width 77 height 207
type input "USAA"
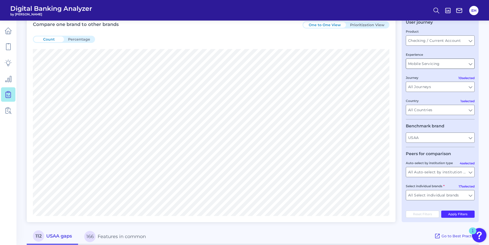
click at [467, 65] on input "Mobile Servicing" at bounding box center [440, 64] width 68 height 10
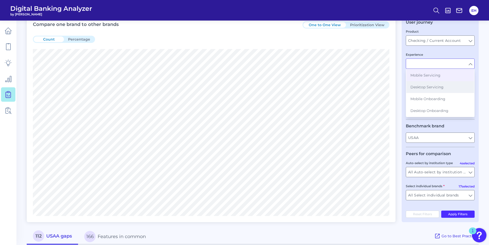
click at [445, 83] on button "Desktop Servicing" at bounding box center [440, 87] width 68 height 12
type input "Desktop Servicing"
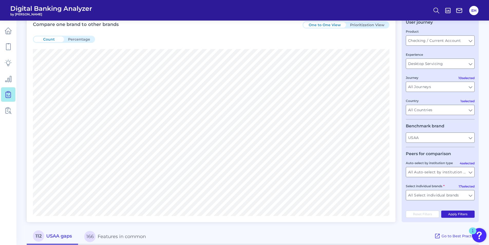
click at [462, 213] on button "Apply Filters" at bounding box center [458, 214] width 34 height 7
click at [450, 213] on button "Apply Filters" at bounding box center [458, 214] width 34 height 7
click at [455, 66] on input "Desktop Servicing" at bounding box center [440, 64] width 68 height 10
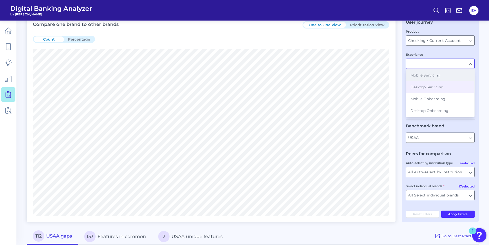
drag, startPoint x: 438, startPoint y: 76, endPoint x: 442, endPoint y: 78, distance: 4.1
click at [439, 76] on span "Mobile Servicing" at bounding box center [425, 75] width 30 height 5
type input "Mobile Servicing"
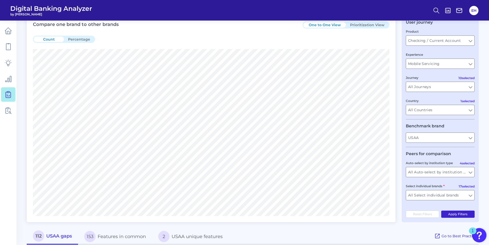
click at [464, 215] on button "Apply Filters" at bounding box center [458, 214] width 34 height 7
click at [464, 63] on input "Mobile Servicing" at bounding box center [440, 64] width 68 height 10
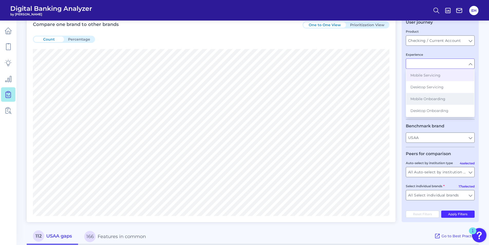
click at [444, 98] on span "Mobile Onboarding" at bounding box center [427, 99] width 35 height 5
type input "Mobile Onboarding"
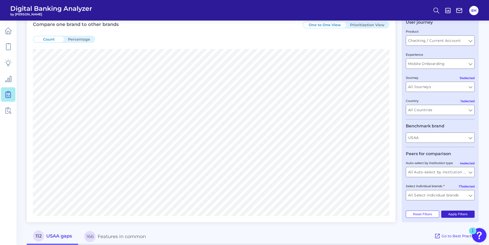
click at [453, 217] on button "Apply Filters" at bounding box center [458, 214] width 34 height 7
click at [467, 136] on input "USAA" at bounding box center [440, 138] width 68 height 10
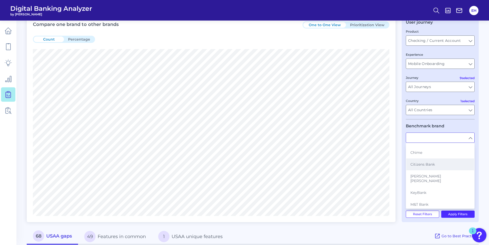
scroll to position [148, 0]
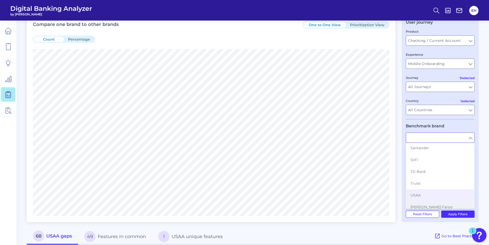
click at [439, 201] on button "[PERSON_NAME] Fargo" at bounding box center [440, 207] width 68 height 12
type input "[PERSON_NAME] Fargo"
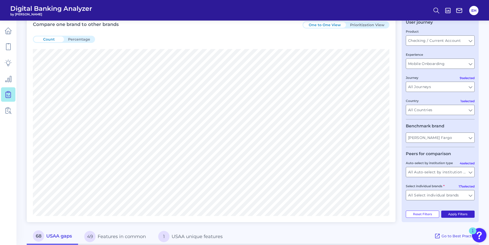
click at [461, 217] on button "Apply Filters" at bounding box center [458, 214] width 34 height 7
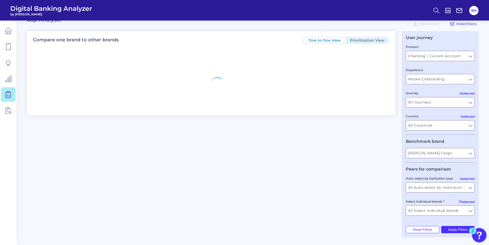
scroll to position [26, 0]
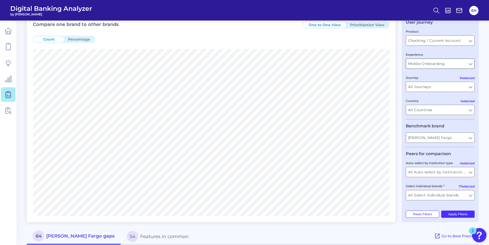
click at [464, 62] on input "Mobile Onboarding" at bounding box center [440, 64] width 68 height 10
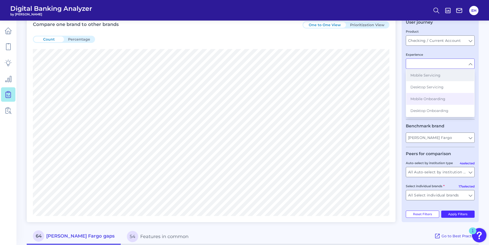
click at [438, 79] on button "Mobile Servicing" at bounding box center [440, 75] width 68 height 12
type input "Mobile Servicing"
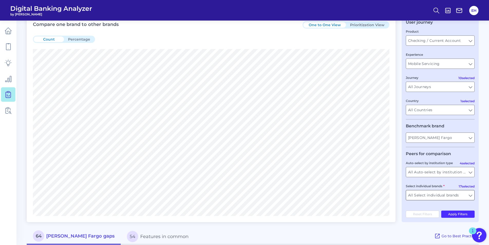
click at [465, 214] on button "Apply Filters" at bounding box center [458, 214] width 34 height 7
click at [467, 63] on input "Mobile Servicing" at bounding box center [440, 64] width 68 height 10
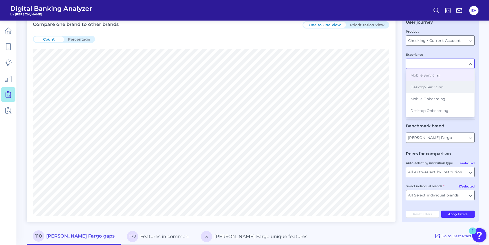
click at [446, 85] on button "Desktop Servicing" at bounding box center [440, 87] width 68 height 12
type input "Desktop Servicing"
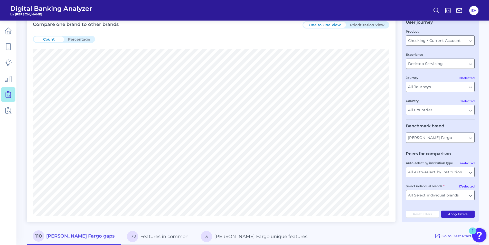
click at [461, 216] on button "Apply Filters" at bounding box center [458, 214] width 34 height 7
